Goal: Task Accomplishment & Management: Complete application form

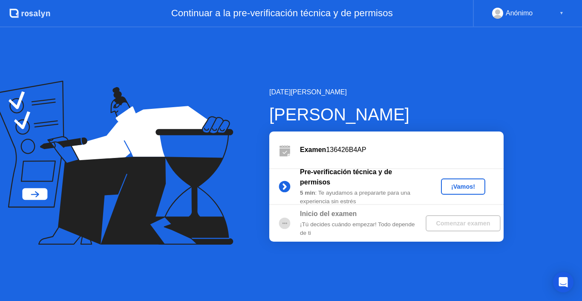
click at [461, 186] on div "¡Vamos!" at bounding box center [464, 186] width 38 height 7
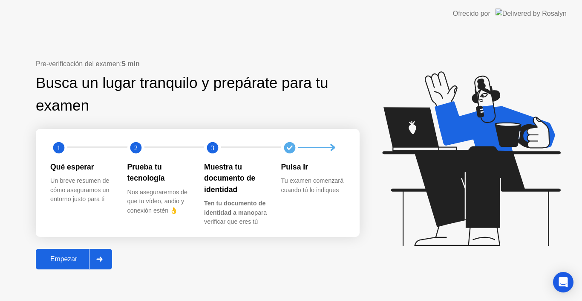
click at [77, 257] on div "Empezar" at bounding box center [63, 259] width 51 height 8
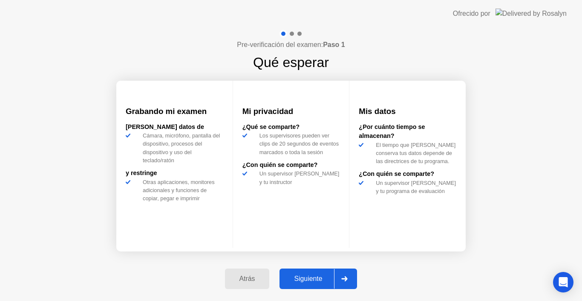
click at [320, 279] on div "Siguiente" at bounding box center [308, 279] width 52 height 8
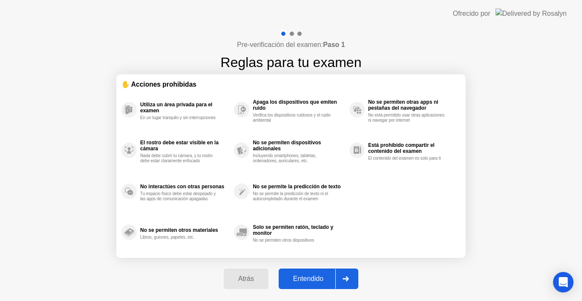
click at [312, 277] on div "Entendido" at bounding box center [308, 279] width 54 height 8
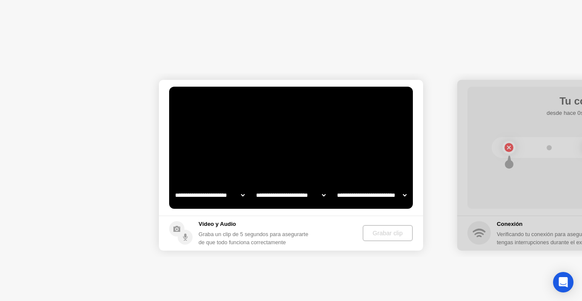
select select "**********"
select select "*******"
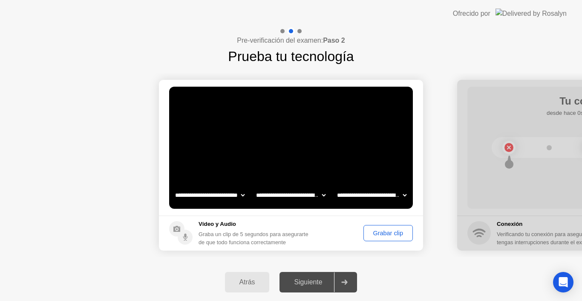
click at [379, 236] on div "Grabar clip" at bounding box center [388, 232] width 43 height 7
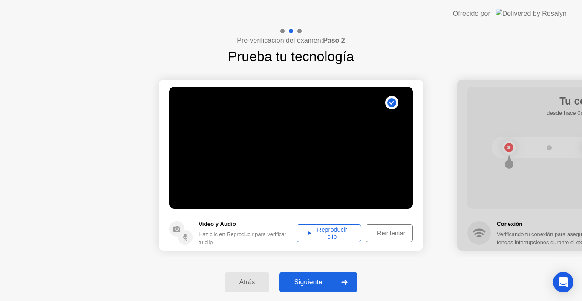
click at [347, 232] on div "Reproducir clip" at bounding box center [329, 233] width 59 height 14
click at [326, 278] on div "Siguiente" at bounding box center [308, 282] width 52 height 8
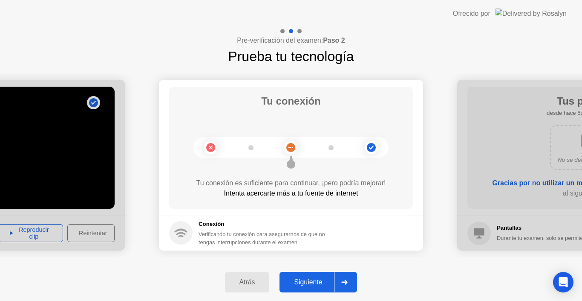
click at [320, 278] on div "Siguiente" at bounding box center [308, 282] width 52 height 8
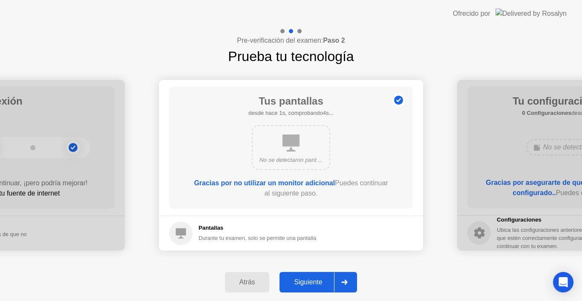
click at [320, 278] on div "Siguiente" at bounding box center [308, 282] width 52 height 8
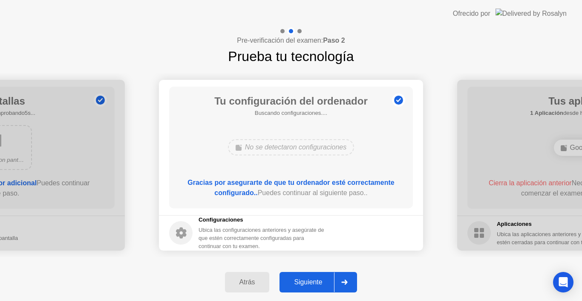
click at [320, 278] on div "Siguiente" at bounding box center [308, 282] width 52 height 8
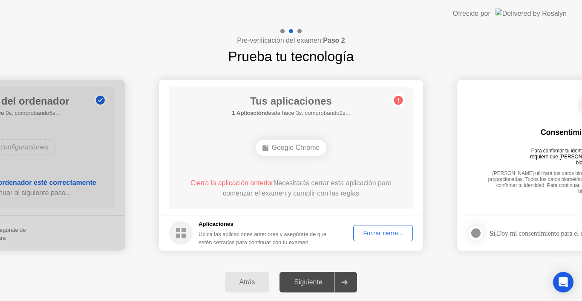
click at [379, 232] on div "Forzar cierre..." at bounding box center [383, 232] width 54 height 7
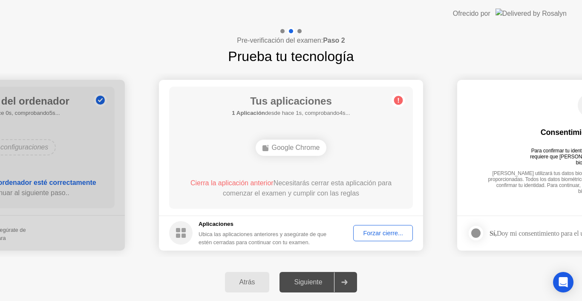
click at [342, 160] on div "Tus aplicaciones 1 Aplicación desde hace 1s, comprobando4s... Google Chrome Cie…" at bounding box center [291, 148] width 244 height 122
click at [390, 233] on div "Forzar cierre..." at bounding box center [383, 232] width 54 height 7
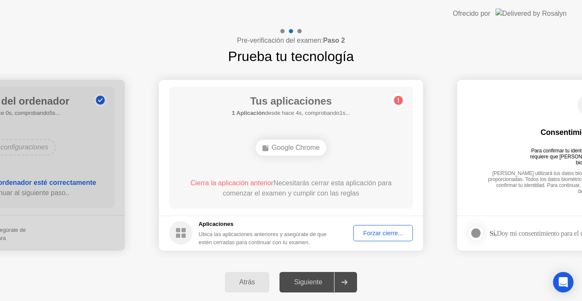
click at [310, 146] on div "Google Chrome" at bounding box center [291, 147] width 71 height 16
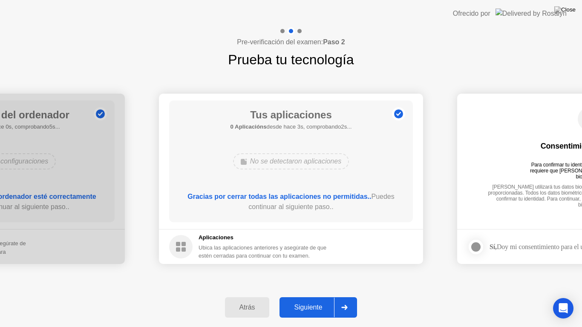
click at [304, 300] on div "Siguiente" at bounding box center [308, 308] width 52 height 8
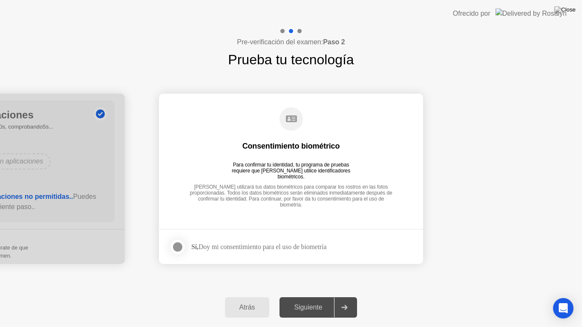
click at [174, 244] on div at bounding box center [178, 247] width 10 height 10
click at [321, 300] on button "Siguiente" at bounding box center [319, 308] width 78 height 20
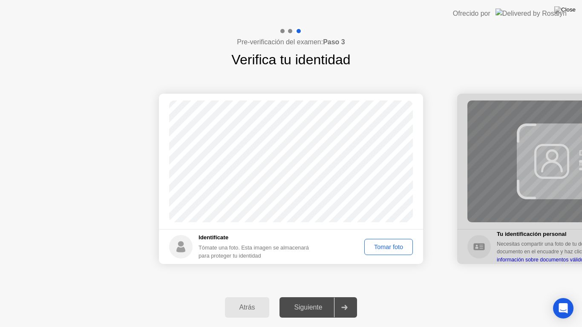
click at [388, 245] on div "Tomar foto" at bounding box center [389, 247] width 43 height 7
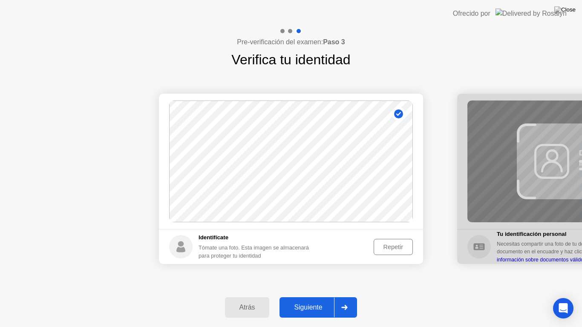
click at [318, 300] on div "Siguiente" at bounding box center [308, 308] width 52 height 8
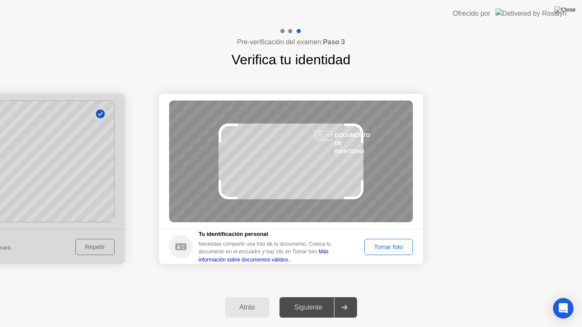
click at [382, 250] on div "Tomar foto" at bounding box center [389, 247] width 43 height 7
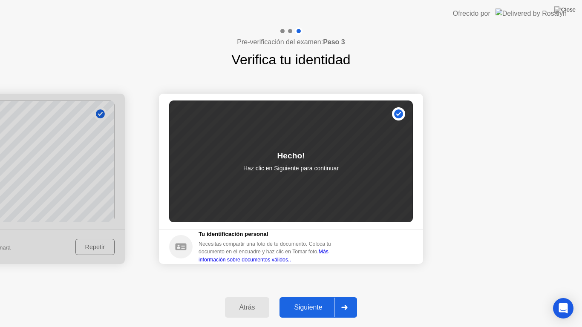
click at [314, 300] on div "Siguiente" at bounding box center [308, 308] width 52 height 8
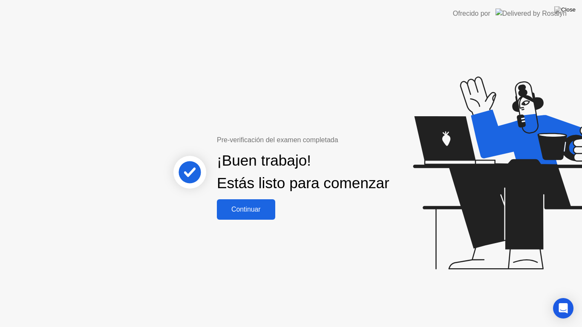
click at [253, 214] on div "Continuar" at bounding box center [246, 210] width 53 height 8
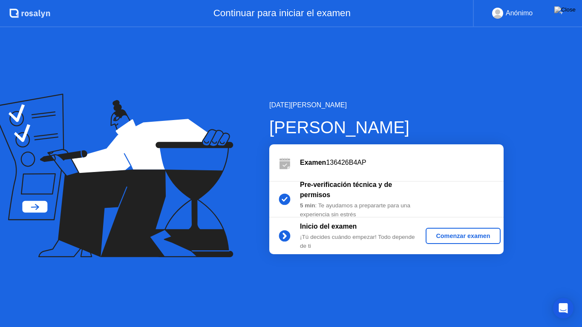
click at [467, 233] on div "Comenzar examen" at bounding box center [463, 236] width 68 height 7
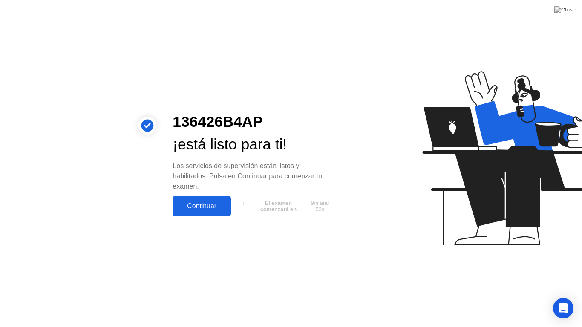
click at [204, 203] on div "Continuar" at bounding box center [201, 207] width 53 height 8
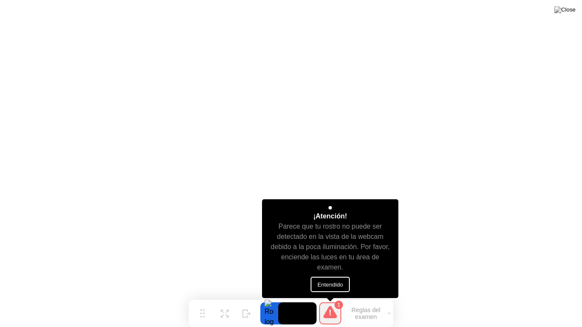
click at [336, 290] on button "Entendido" at bounding box center [330, 284] width 39 height 15
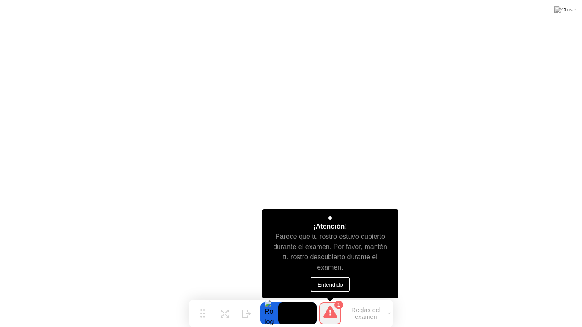
click at [340, 286] on button "Entendido" at bounding box center [330, 284] width 39 height 15
click at [333, 281] on button "Entendido" at bounding box center [330, 284] width 39 height 15
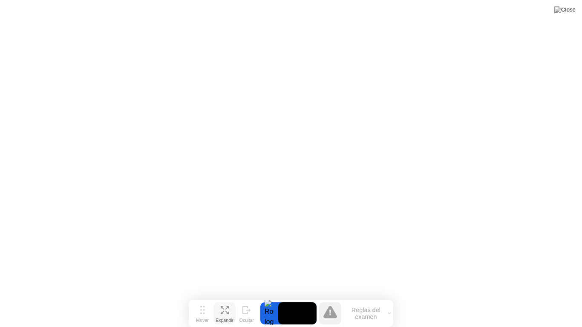
click at [223, 300] on icon at bounding box center [225, 311] width 8 height 8
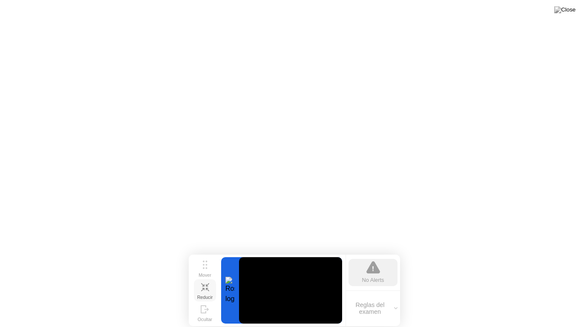
click at [374, 273] on icon at bounding box center [374, 268] width 14 height 12
click at [205, 292] on icon at bounding box center [205, 288] width 8 height 8
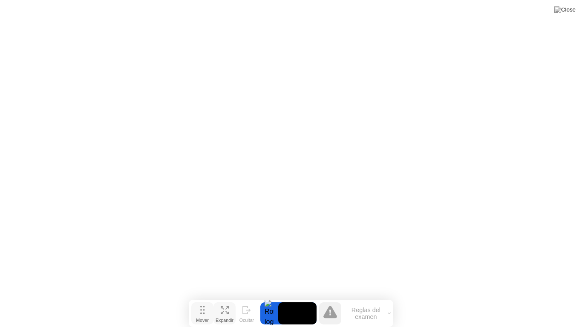
click at [206, 300] on button "Mover" at bounding box center [202, 314] width 22 height 22
drag, startPoint x: 203, startPoint y: 311, endPoint x: 197, endPoint y: 321, distance: 12.2
click at [197, 300] on button "Mover" at bounding box center [196, 314] width 22 height 22
click at [215, 300] on icon at bounding box center [219, 314] width 8 height 8
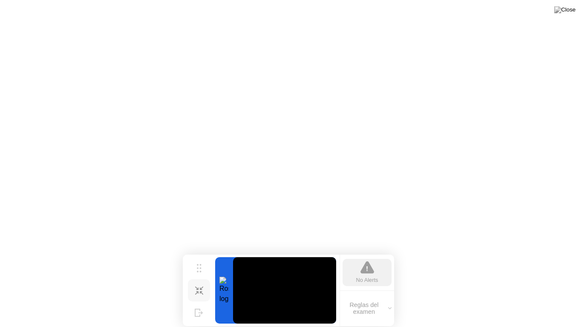
click at [200, 295] on icon at bounding box center [201, 293] width 3 height 3
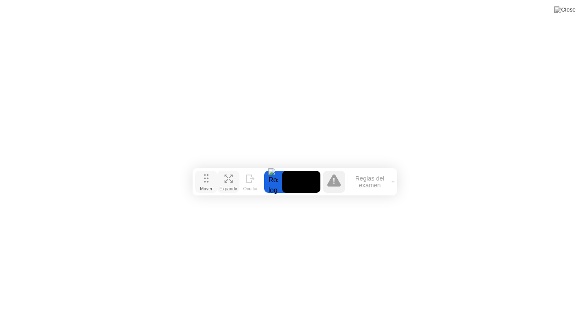
drag, startPoint x: 196, startPoint y: 312, endPoint x: 206, endPoint y: 180, distance: 132.1
click at [206, 180] on icon at bounding box center [206, 178] width 5 height 9
click at [221, 186] on div "Expandir" at bounding box center [229, 188] width 18 height 5
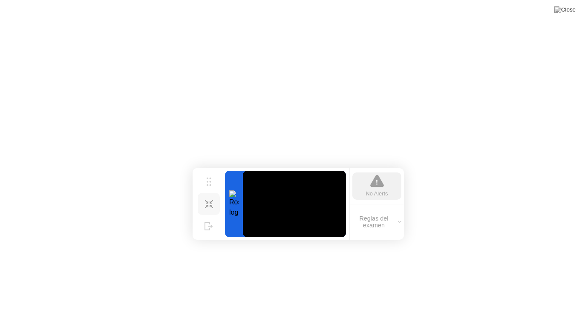
click at [207, 204] on icon at bounding box center [206, 201] width 3 height 3
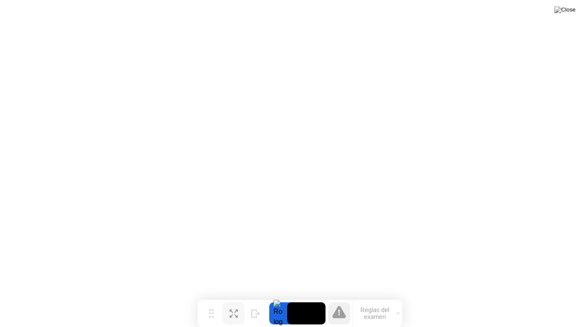
drag, startPoint x: 205, startPoint y: 183, endPoint x: 210, endPoint y: 327, distance: 144.2
click at [210, 300] on div "Mover Expandir Ocultar Reglas del examen" at bounding box center [300, 313] width 205 height 27
click at [233, 300] on icon at bounding box center [234, 314] width 8 height 8
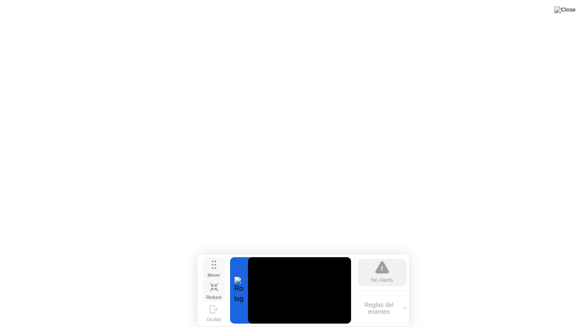
click at [211, 274] on div "Mover" at bounding box center [214, 275] width 13 height 5
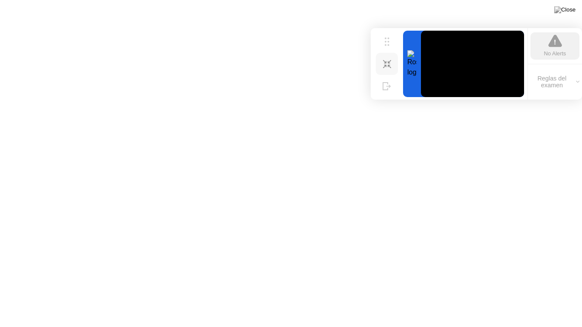
drag, startPoint x: 217, startPoint y: 268, endPoint x: 401, endPoint y: 41, distance: 292.5
click at [401, 41] on div "Mover Reducir Ocultar No Alerts Reglas del examen" at bounding box center [476, 64] width 211 height 72
click at [554, 47] on icon at bounding box center [556, 41] width 14 height 12
click at [552, 87] on button "Reglas del examen" at bounding box center [555, 82] width 54 height 14
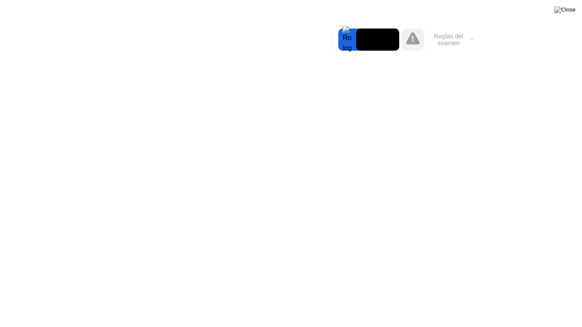
click at [369, 43] on video at bounding box center [377, 40] width 43 height 22
click at [349, 37] on div at bounding box center [348, 40] width 18 height 22
click at [336, 37] on div "Mover Expandir Ocultar Reglas del examen" at bounding box center [403, 39] width 145 height 27
drag, startPoint x: 385, startPoint y: 41, endPoint x: 414, endPoint y: 37, distance: 29.4
click at [414, 37] on div "Mover Expandir Ocultar Reglas del examen" at bounding box center [403, 39] width 145 height 27
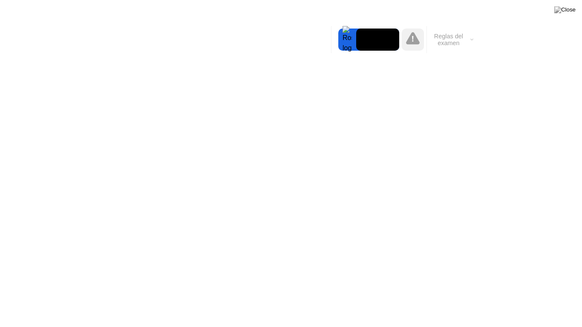
click at [414, 37] on icon at bounding box center [413, 38] width 14 height 12
click at [442, 35] on button "Reglas del examen" at bounding box center [451, 39] width 49 height 14
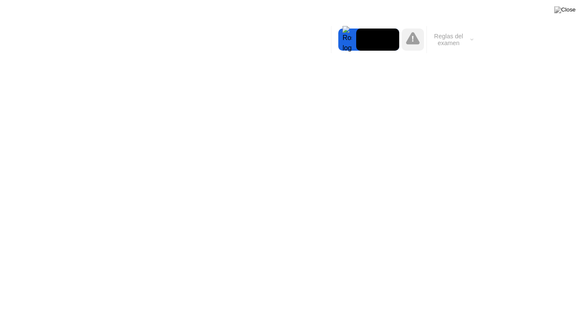
click at [350, 43] on div at bounding box center [348, 40] width 18 height 22
click at [336, 42] on div "Mover Expandir Ocultar Reglas del examen" at bounding box center [403, 39] width 145 height 27
click at [336, 37] on div "Mover Expandir Ocultar Reglas del examen" at bounding box center [403, 39] width 145 height 27
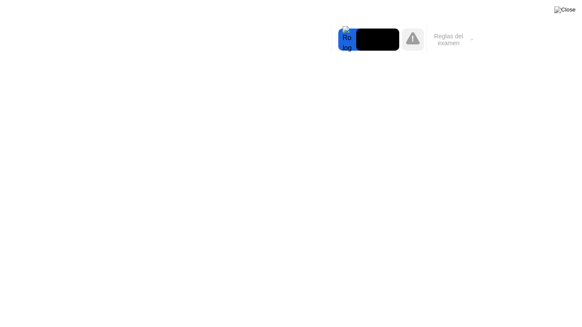
click at [336, 37] on div "Mover Expandir Ocultar Reglas del examen" at bounding box center [403, 39] width 145 height 27
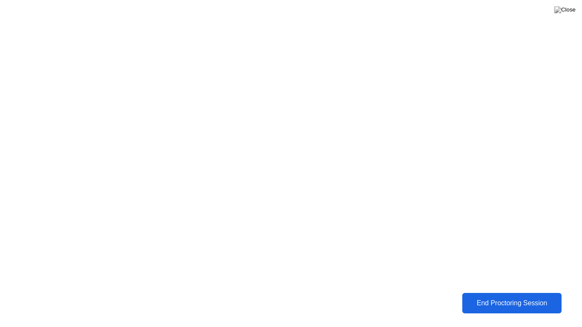
click at [518, 300] on div "End Proctoring Session" at bounding box center [512, 304] width 94 height 8
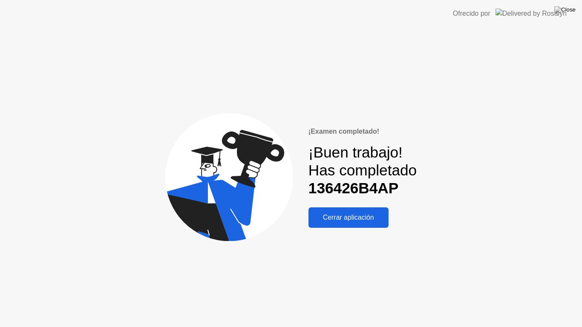
click at [372, 217] on div "Cerrar aplicación" at bounding box center [348, 218] width 75 height 8
